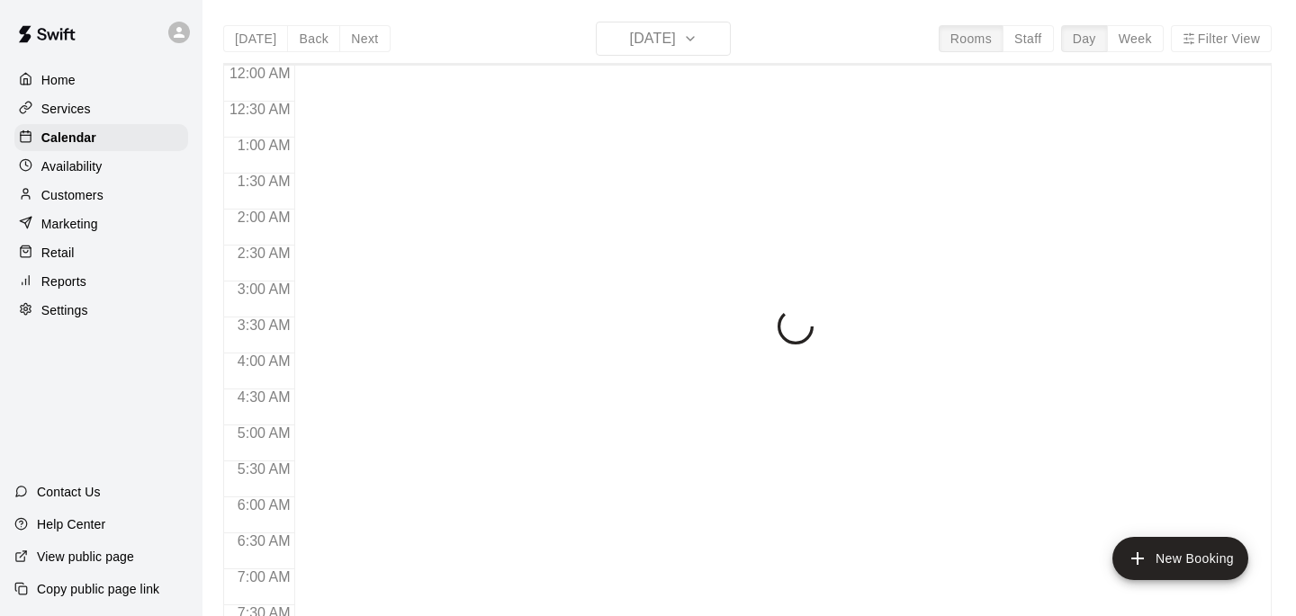
scroll to position [1157, 0]
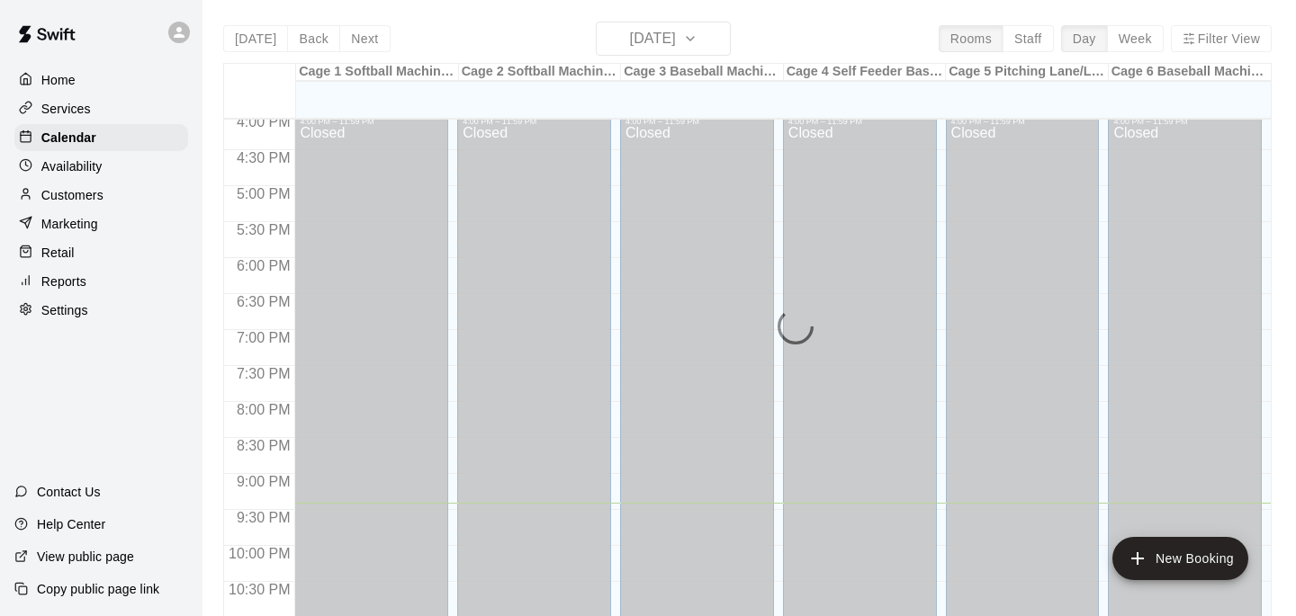
click at [657, 46] on div "[DATE] Back [DATE][DATE] Rooms Staff Day Week Filter View Cage 1 Softball Machi…" at bounding box center [747, 330] width 1048 height 616
click at [672, 43] on div "[DATE] Back [DATE][DATE] Rooms Staff Day Week Filter View Cage 1 Softball Machi…" at bounding box center [747, 330] width 1048 height 616
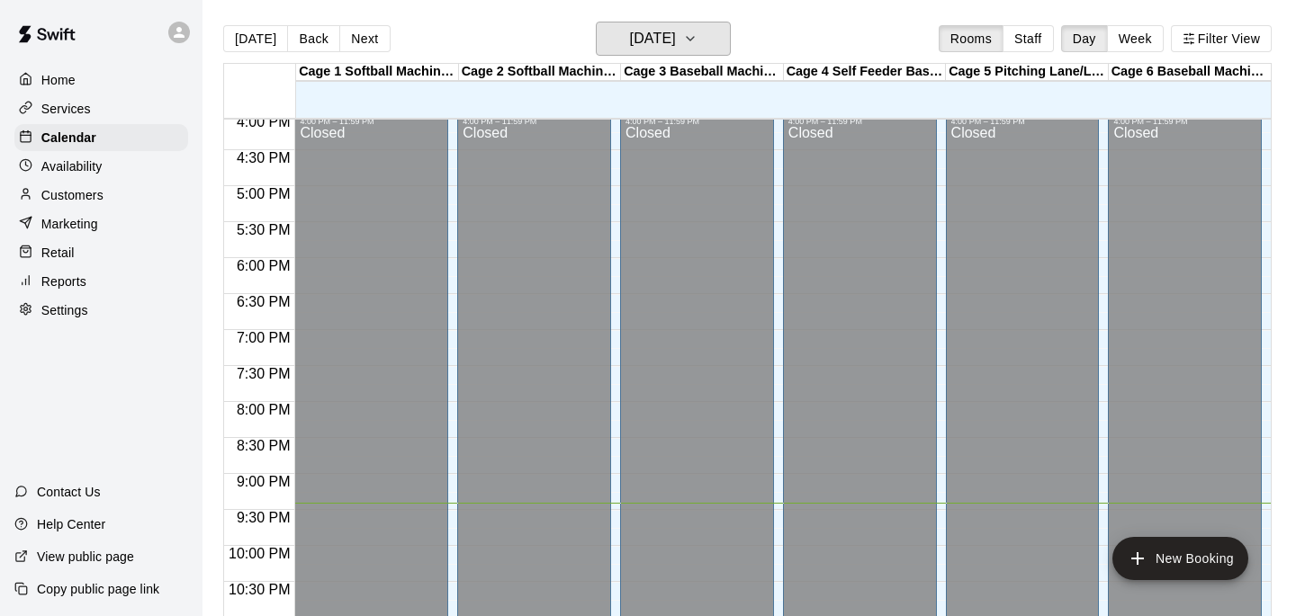
click at [672, 43] on h6 "[DATE]" at bounding box center [653, 38] width 46 height 25
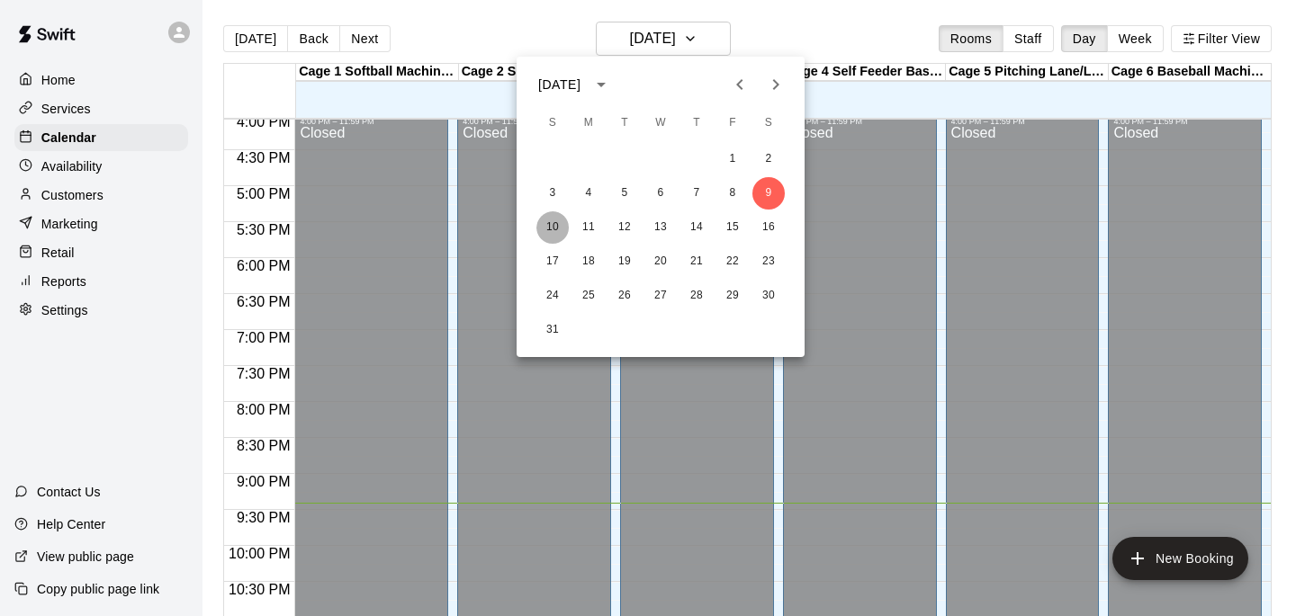
click at [546, 237] on button "10" at bounding box center [552, 227] width 32 height 32
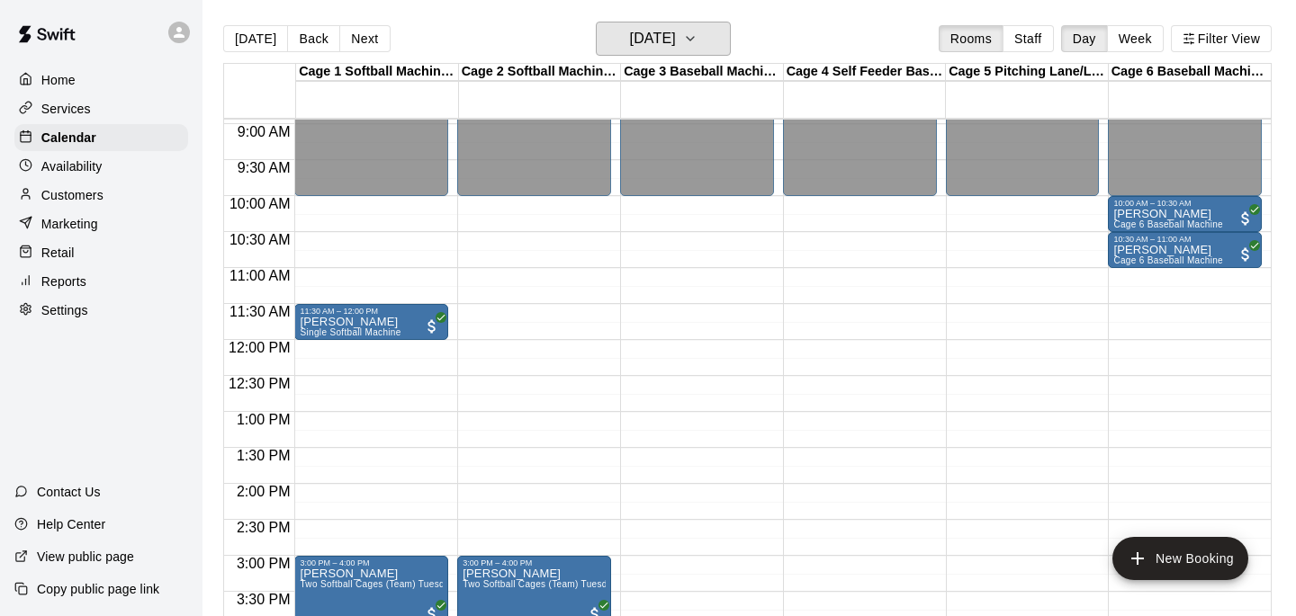
scroll to position [635, 0]
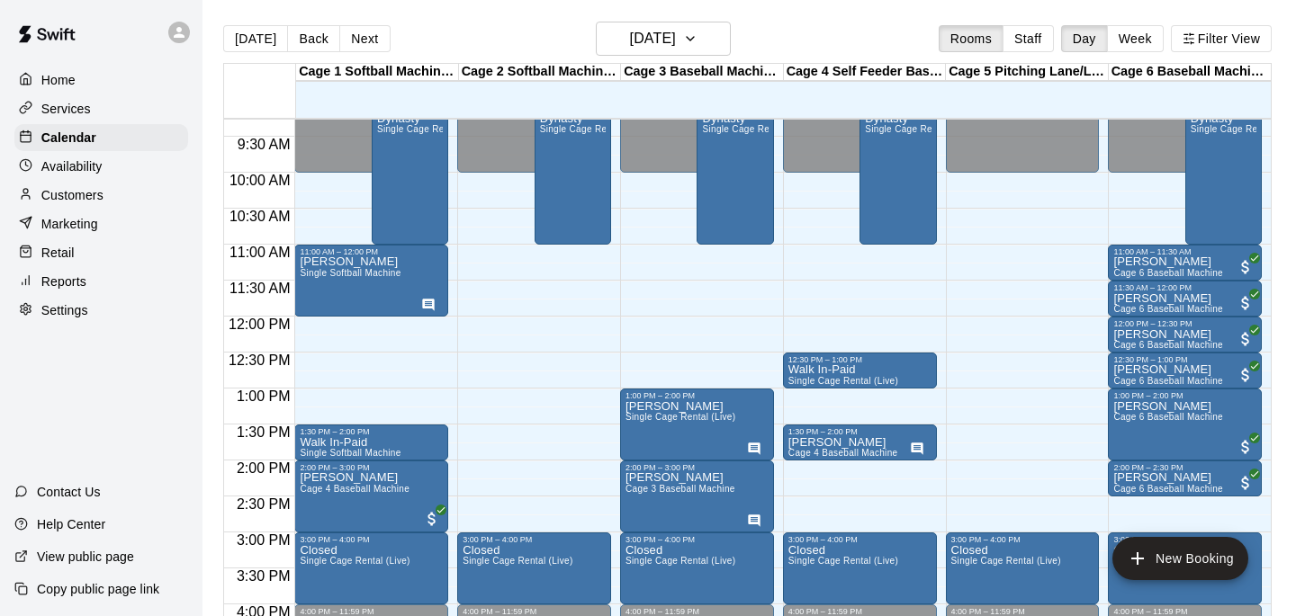
scroll to position [652, 0]
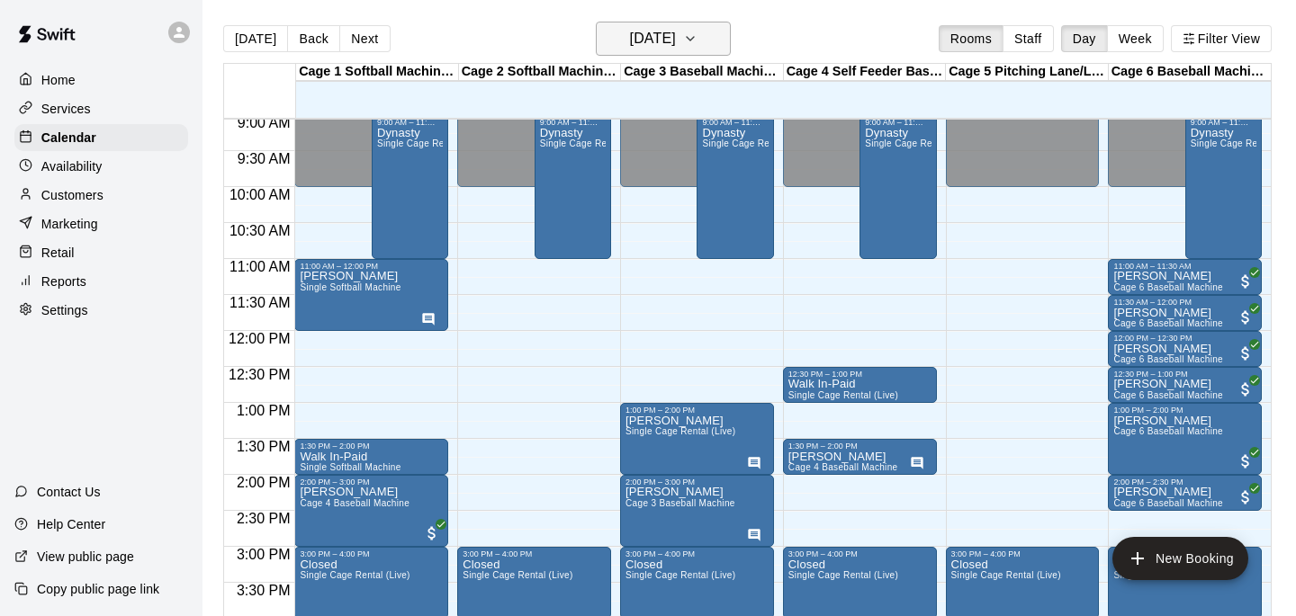
click at [654, 51] on button "[DATE]" at bounding box center [663, 39] width 135 height 34
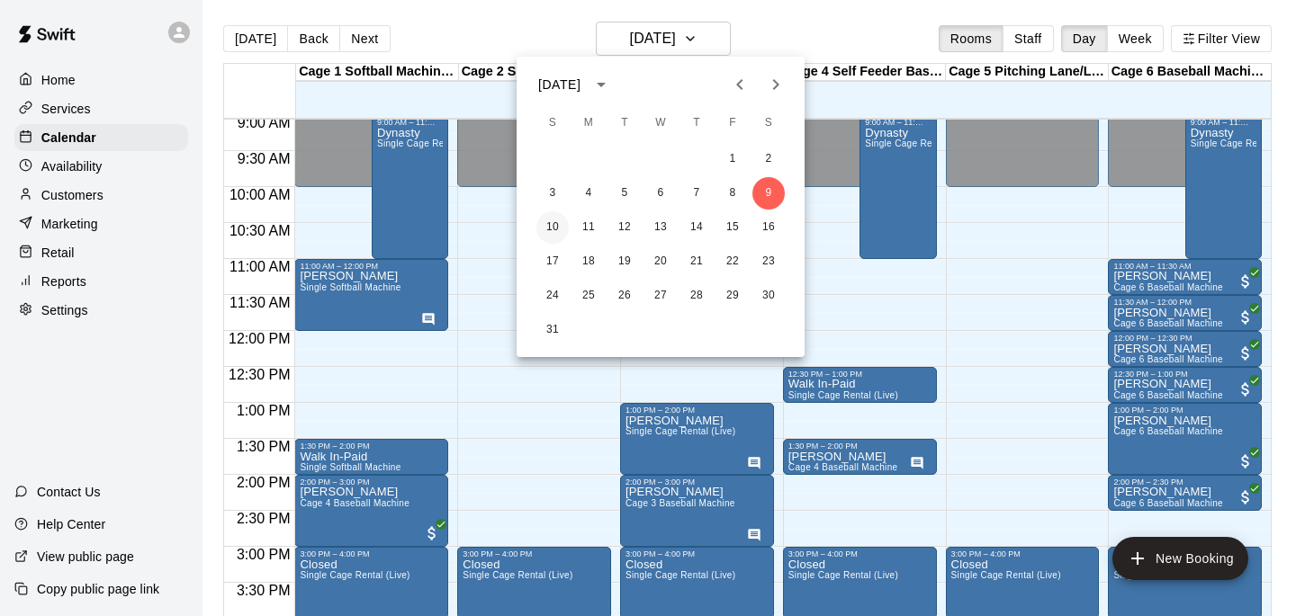
click at [555, 223] on button "10" at bounding box center [552, 227] width 32 height 32
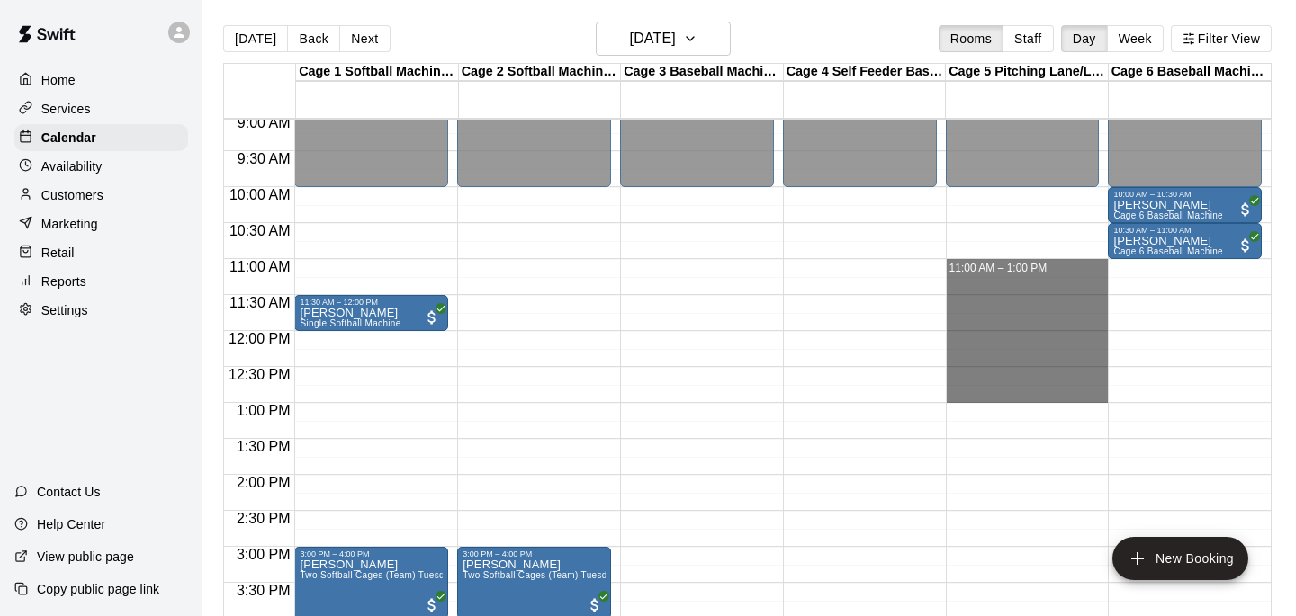
drag, startPoint x: 966, startPoint y: 262, endPoint x: 954, endPoint y: 398, distance: 136.5
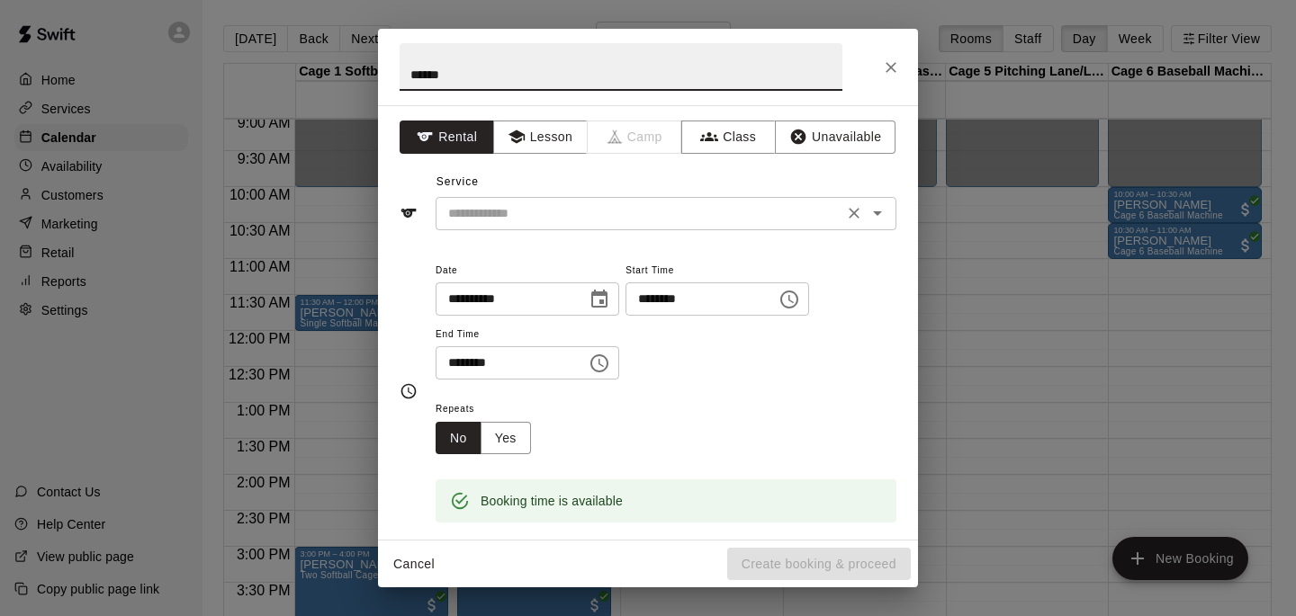
type input "******"
click at [555, 205] on input "text" at bounding box center [639, 213] width 397 height 22
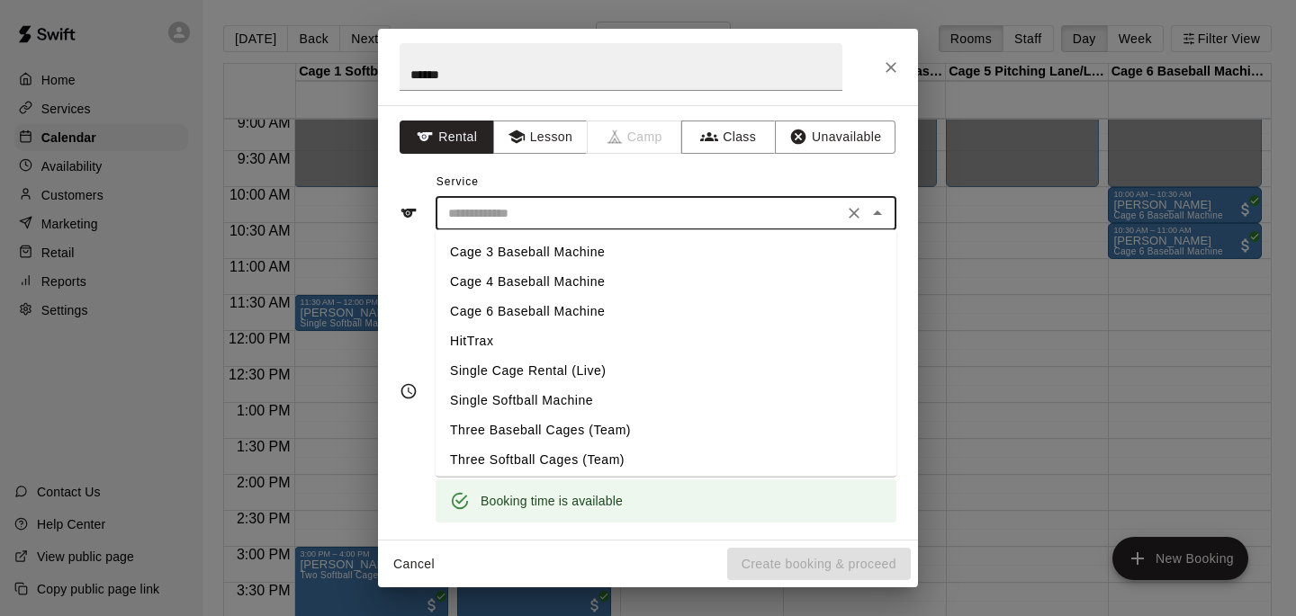
scroll to position [20, 0]
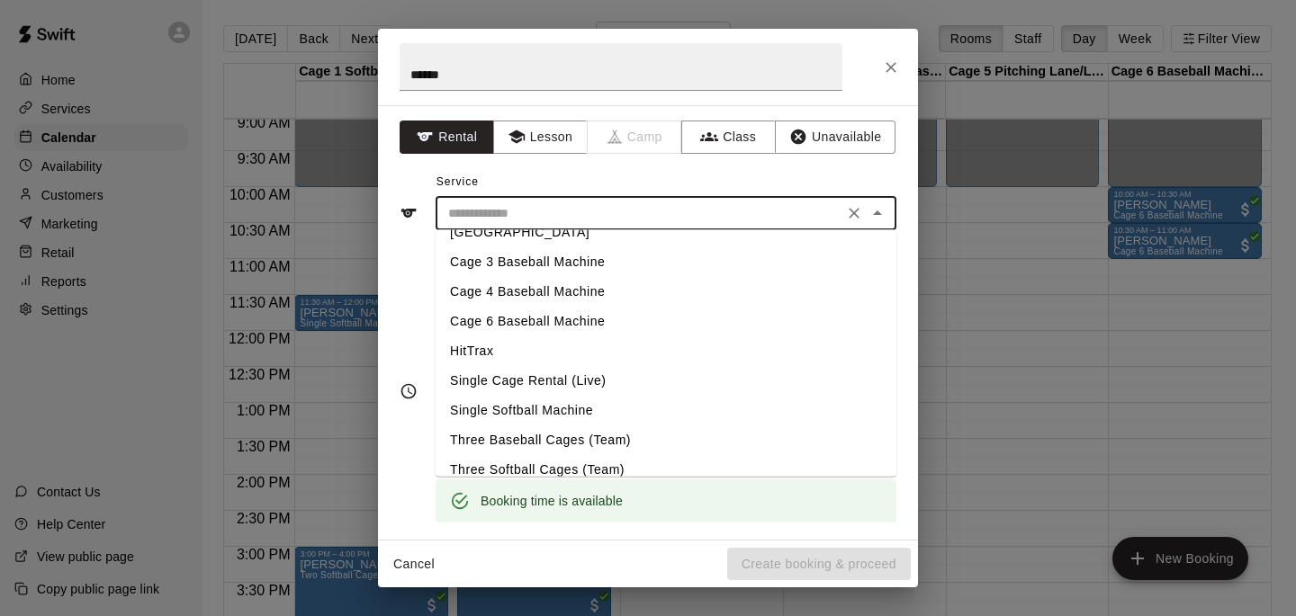
click at [554, 234] on li "Bullpen Lane" at bounding box center [666, 233] width 461 height 30
type input "**********"
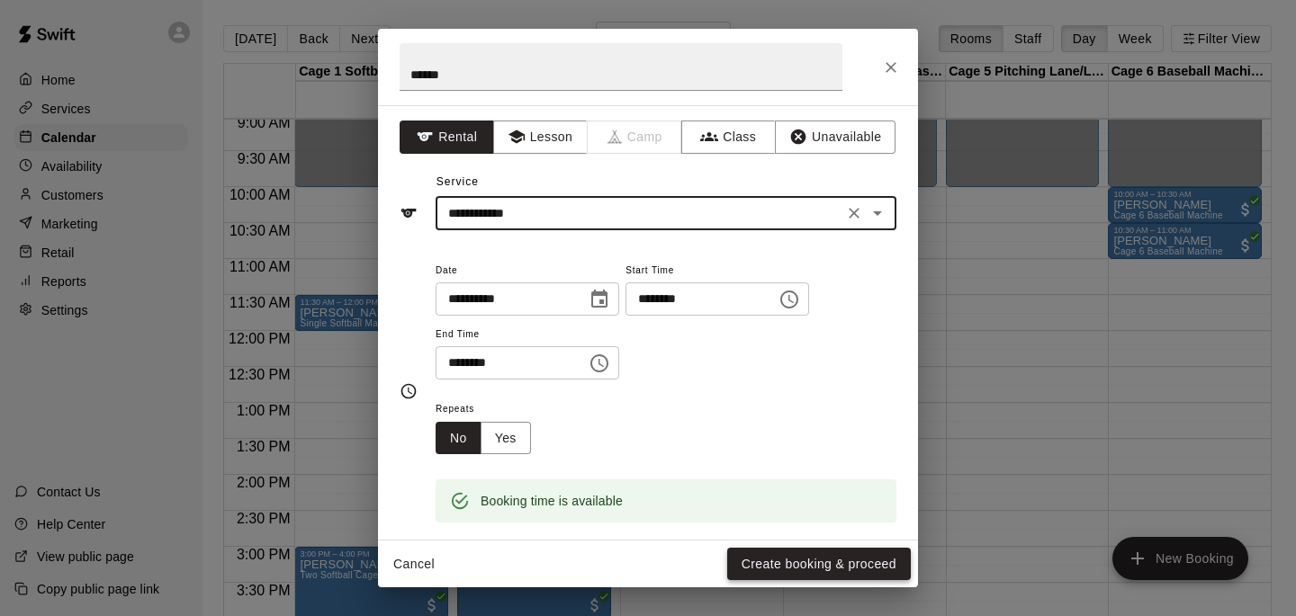
click at [776, 550] on button "Create booking & proceed" at bounding box center [819, 564] width 184 height 33
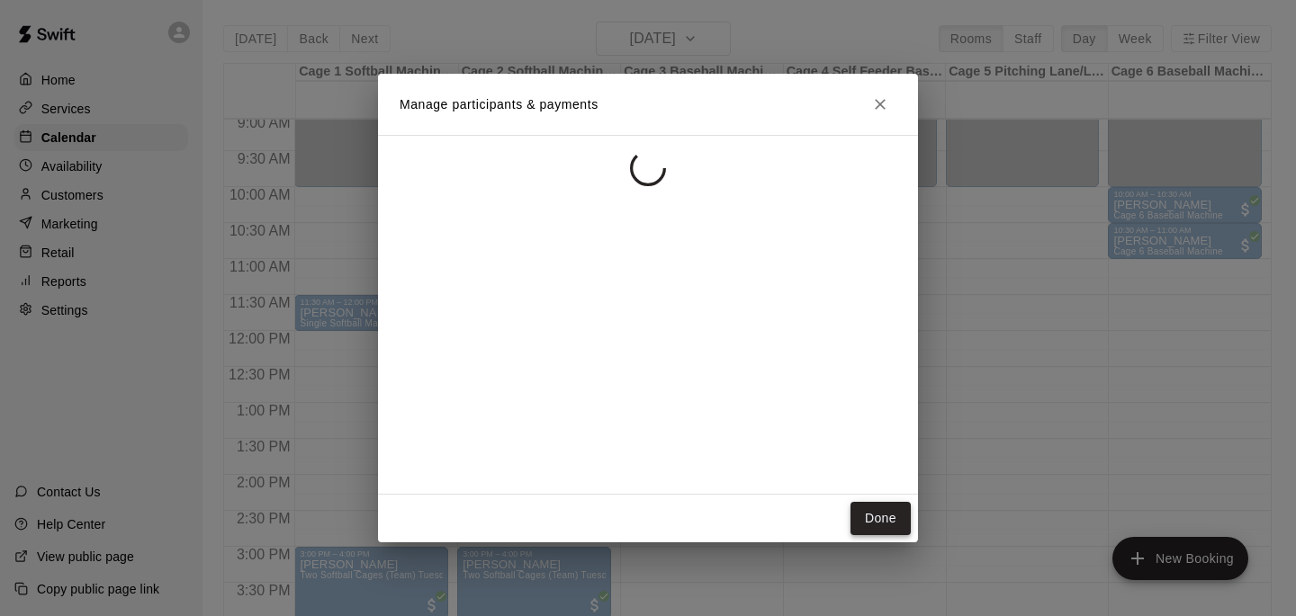
click at [861, 519] on button "Done" at bounding box center [880, 518] width 60 height 33
